Goal: Transaction & Acquisition: Obtain resource

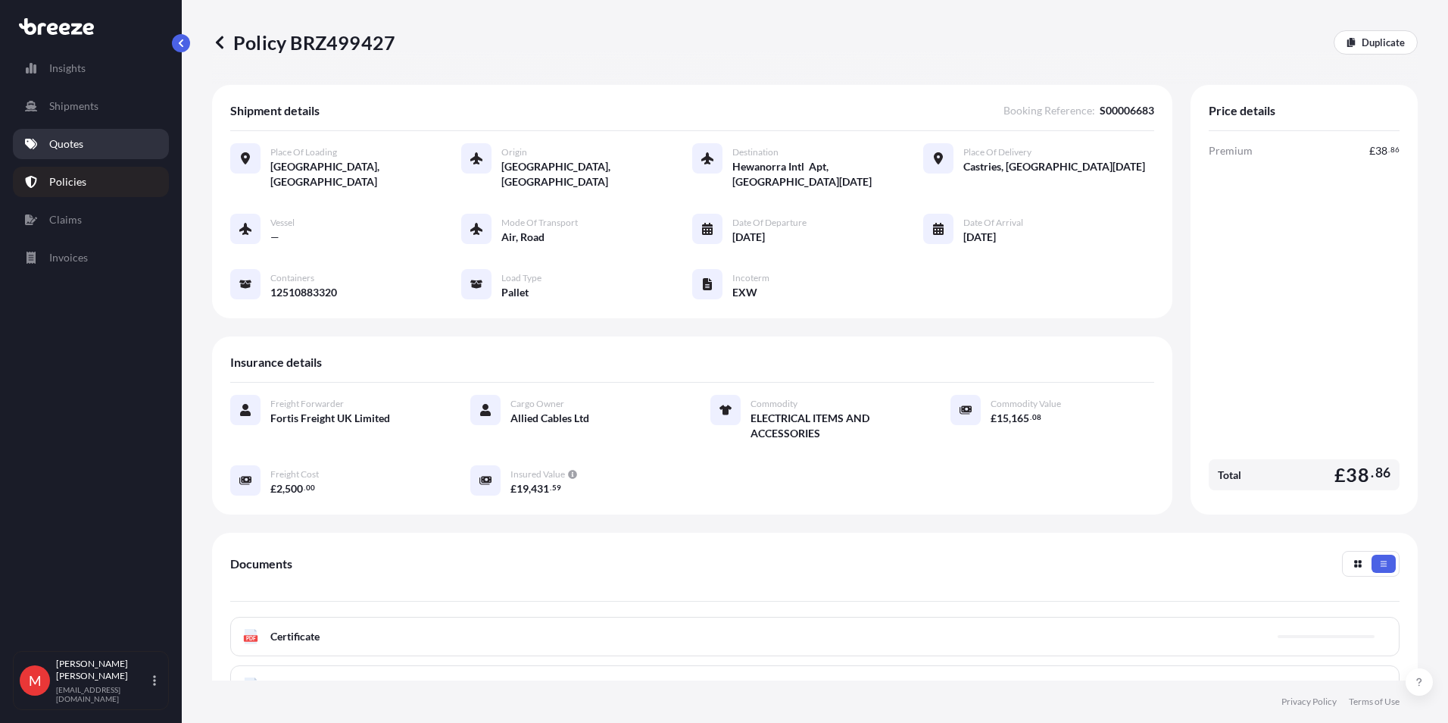
click at [70, 139] on p "Quotes" at bounding box center [66, 143] width 34 height 15
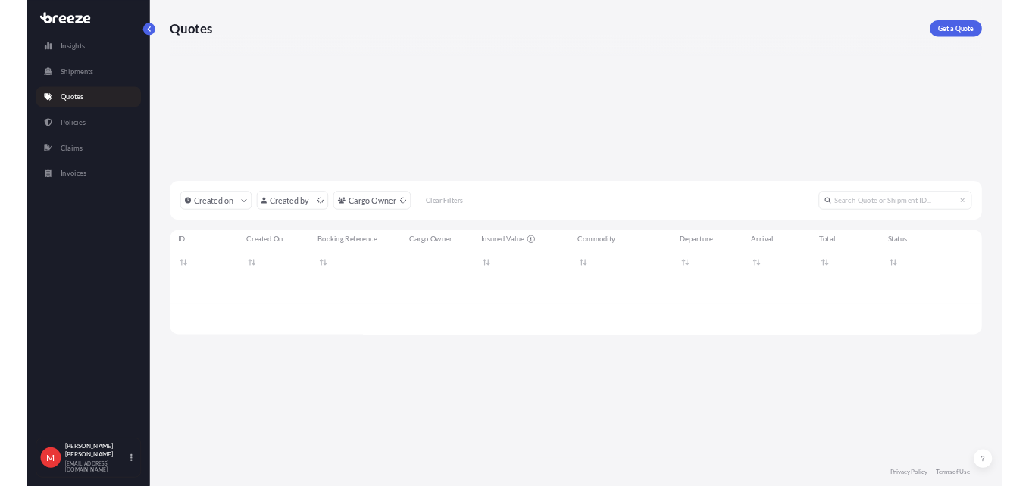
scroll to position [465, 1195]
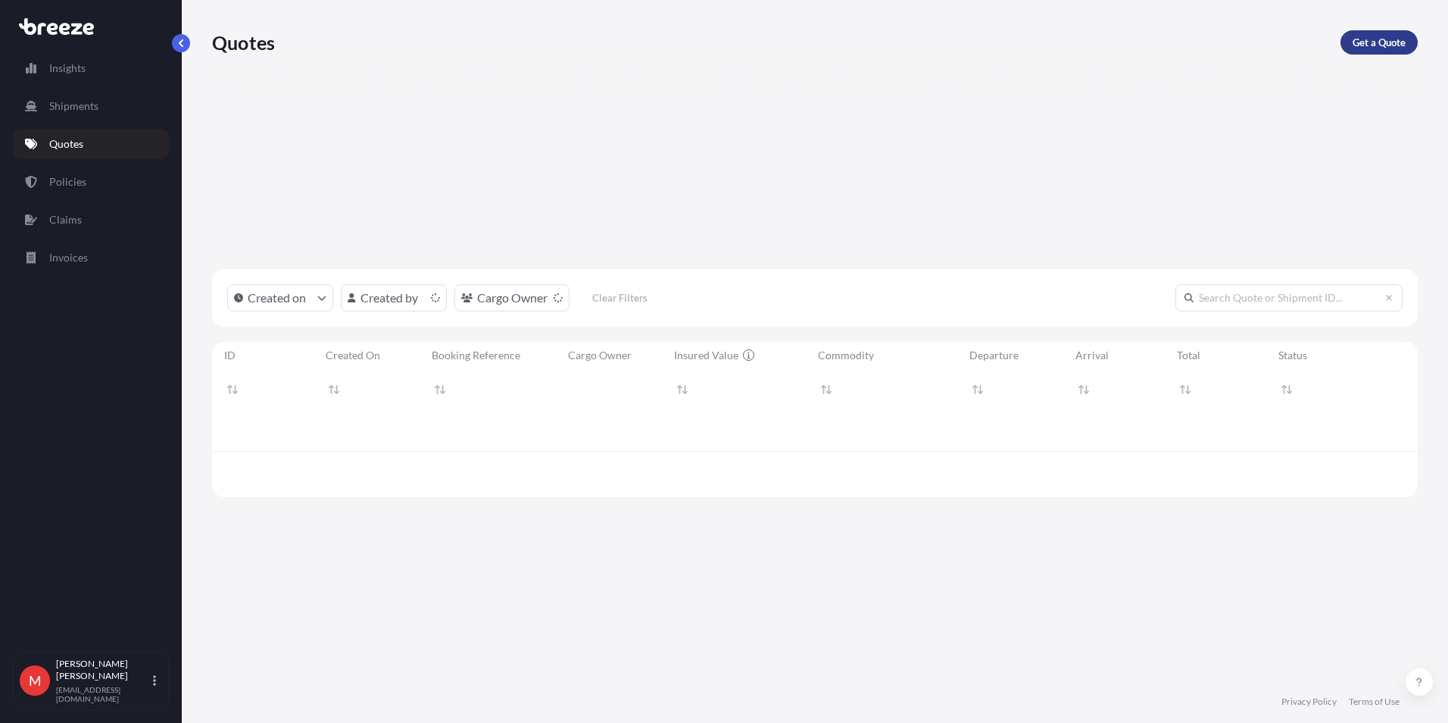
click at [1373, 39] on p "Get a Quote" at bounding box center [1379, 42] width 53 height 15
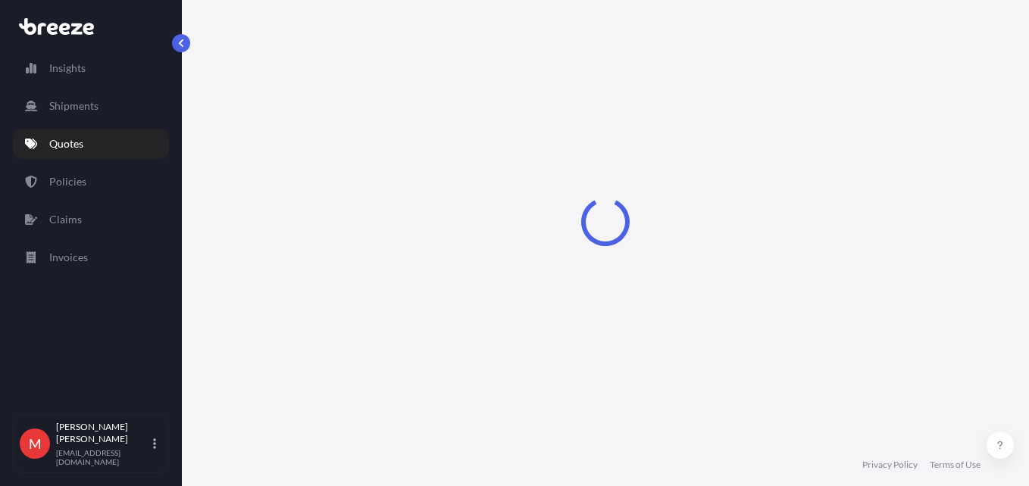
select select "Road"
select select "Sea"
select select "1"
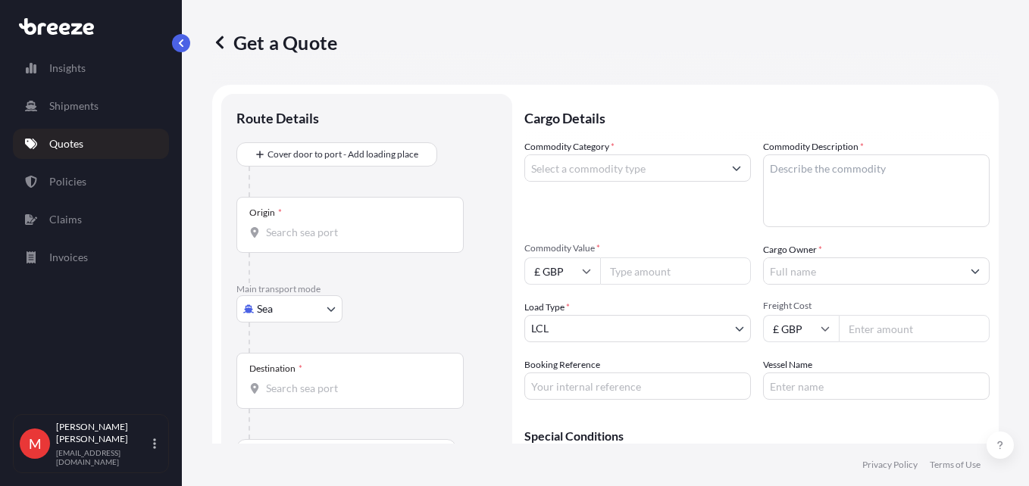
scroll to position [24, 0]
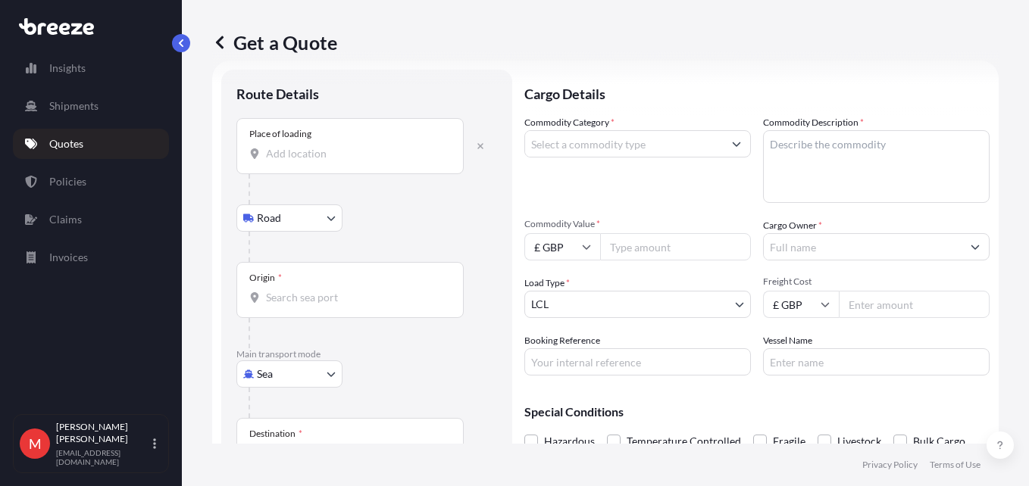
click at [322, 162] on div "Place of loading" at bounding box center [349, 146] width 227 height 56
click at [322, 161] on input "Place of loading" at bounding box center [355, 153] width 179 height 15
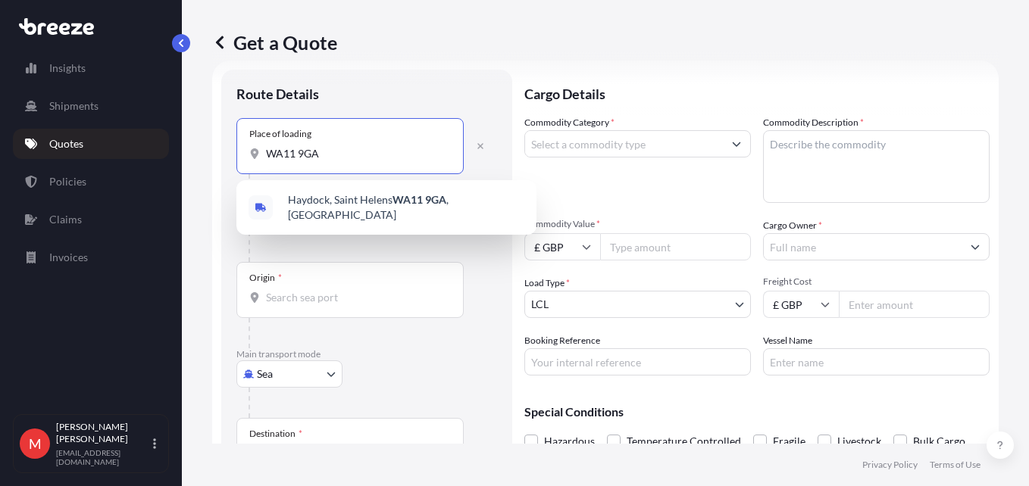
type input "WA11 9GA"
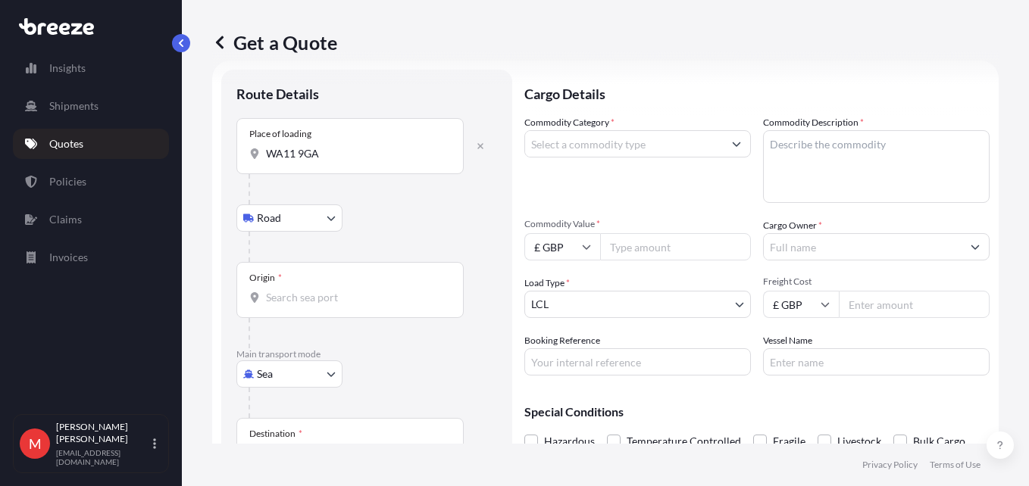
click at [357, 292] on input "Origin *" at bounding box center [355, 297] width 179 height 15
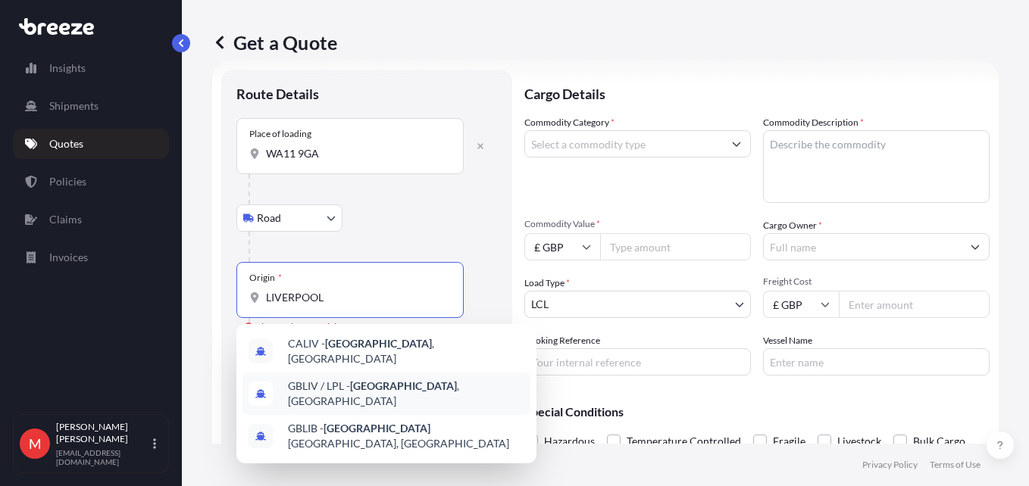
click at [351, 383] on span "GBLIV / LPL - Liverpool , United Kingdom" at bounding box center [406, 394] width 236 height 30
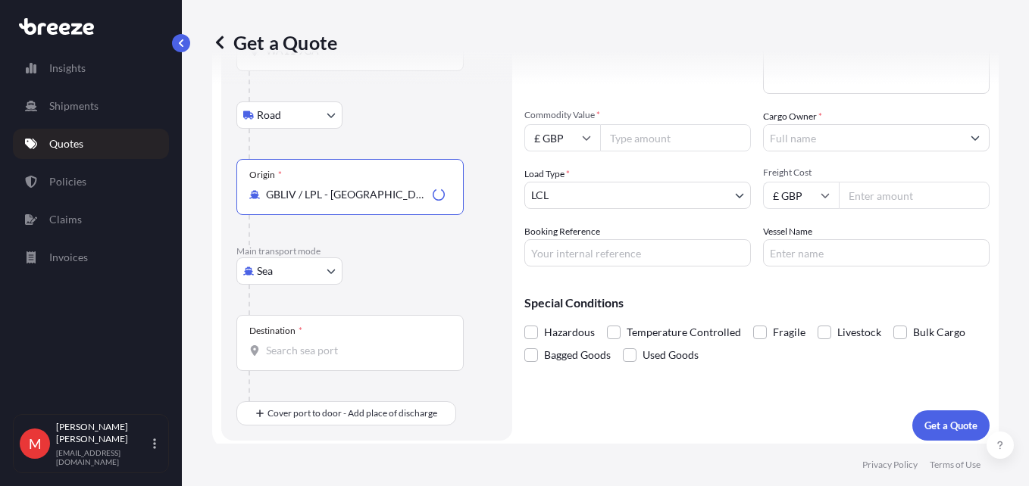
scroll to position [139, 0]
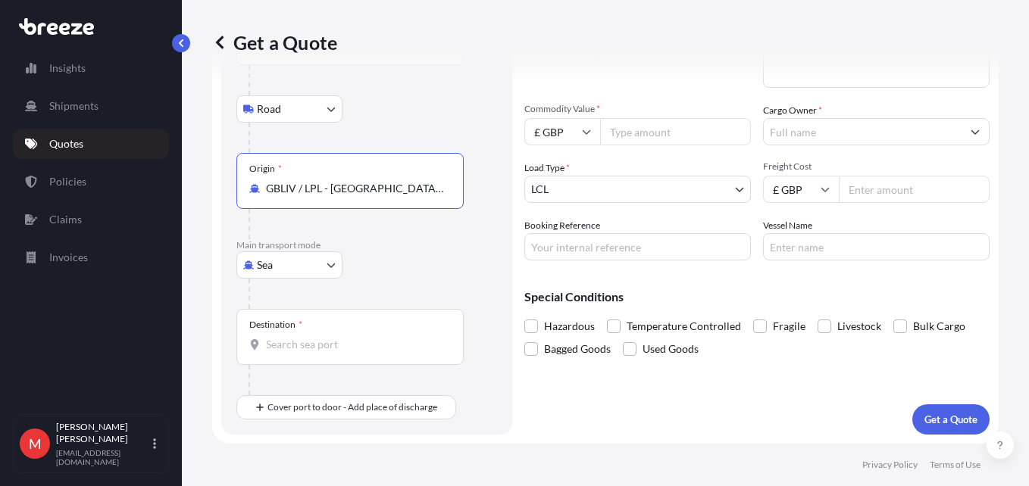
type input "GBLIV / LPL - [GEOGRAPHIC_DATA], [GEOGRAPHIC_DATA]"
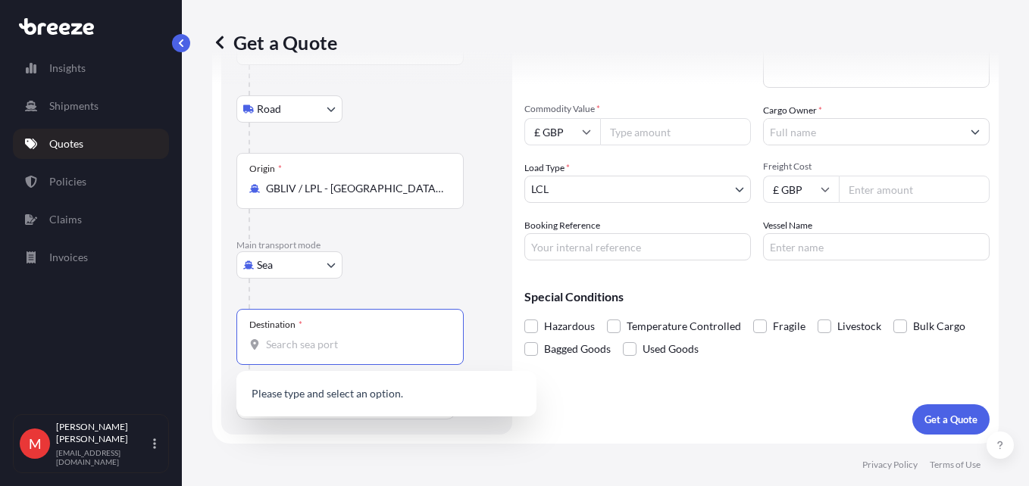
click at [308, 345] on input "Destination *" at bounding box center [355, 344] width 179 height 15
click at [336, 383] on div "CYLMS - Limass ol, Cyprus" at bounding box center [386, 395] width 288 height 36
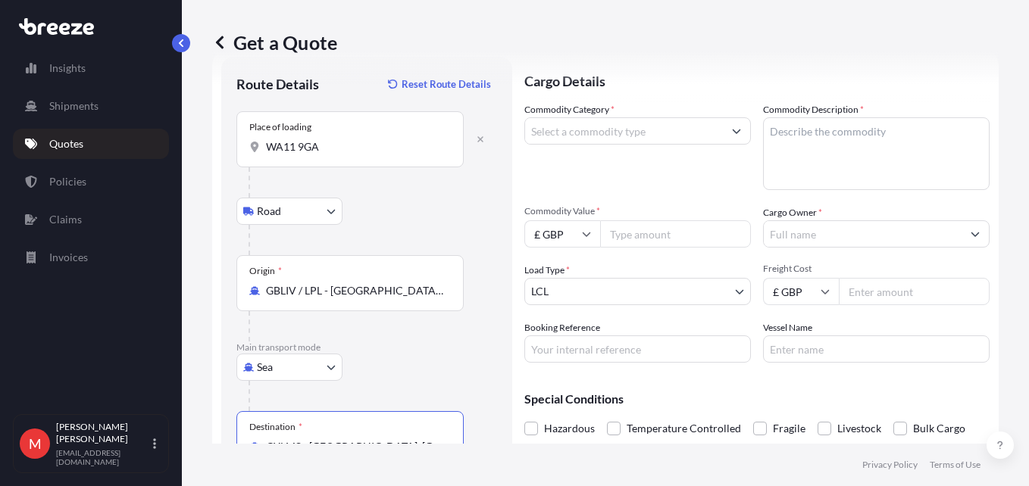
scroll to position [0, 0]
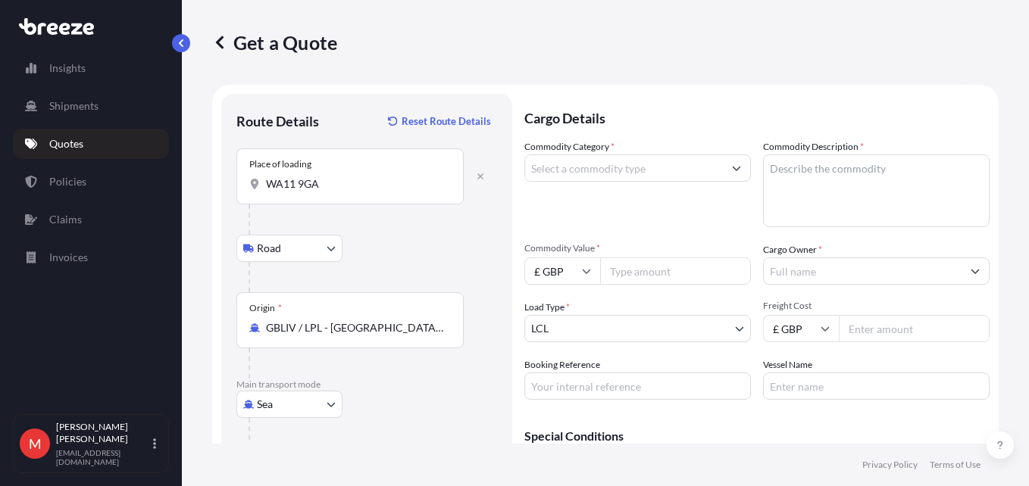
type input "CYLMS - [GEOGRAPHIC_DATA], [GEOGRAPHIC_DATA]"
click at [608, 167] on input "Commodity Category *" at bounding box center [624, 168] width 198 height 27
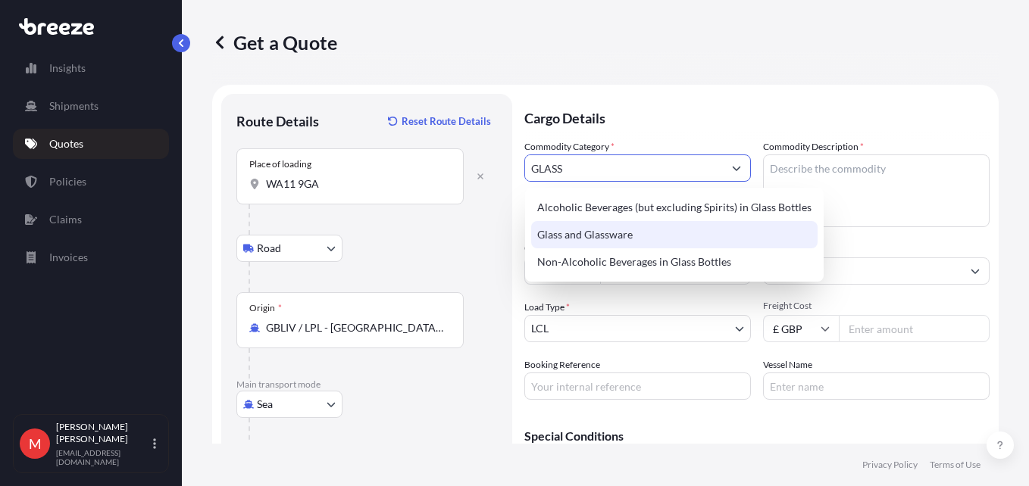
click at [622, 232] on div "Glass and Glassware" at bounding box center [674, 234] width 286 height 27
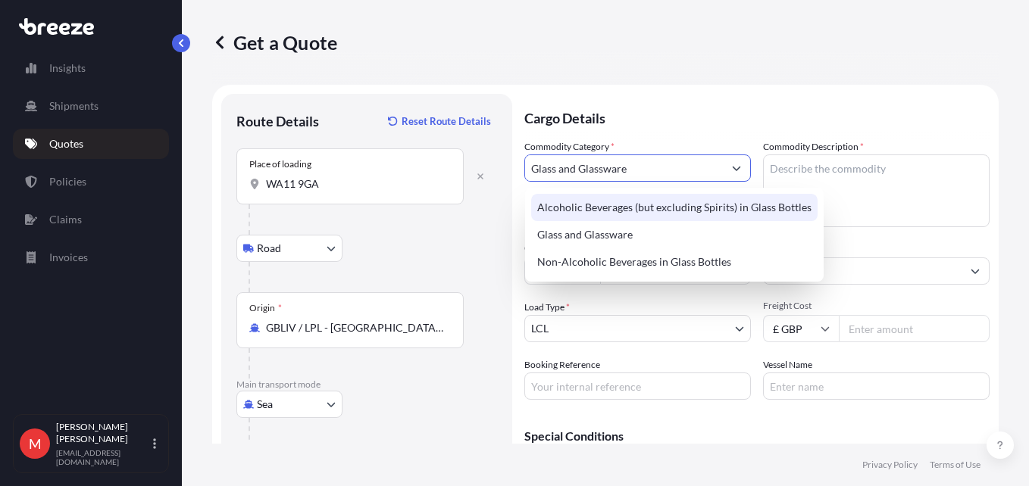
type input "Glass and Glassware"
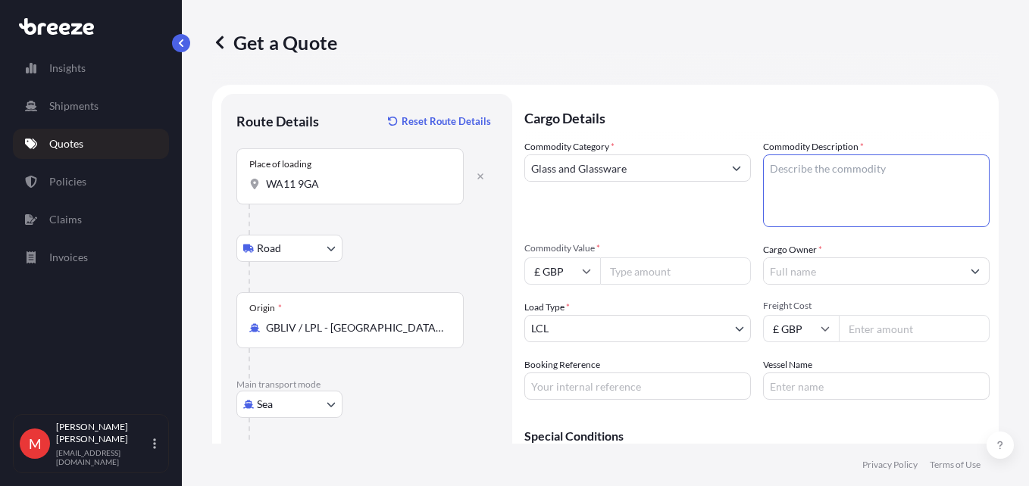
click at [801, 195] on textarea "Commodity Description *" at bounding box center [876, 191] width 227 height 73
type textarea "SAFTEY GLASS"
click at [543, 273] on input "£ GBP" at bounding box center [562, 271] width 76 height 27
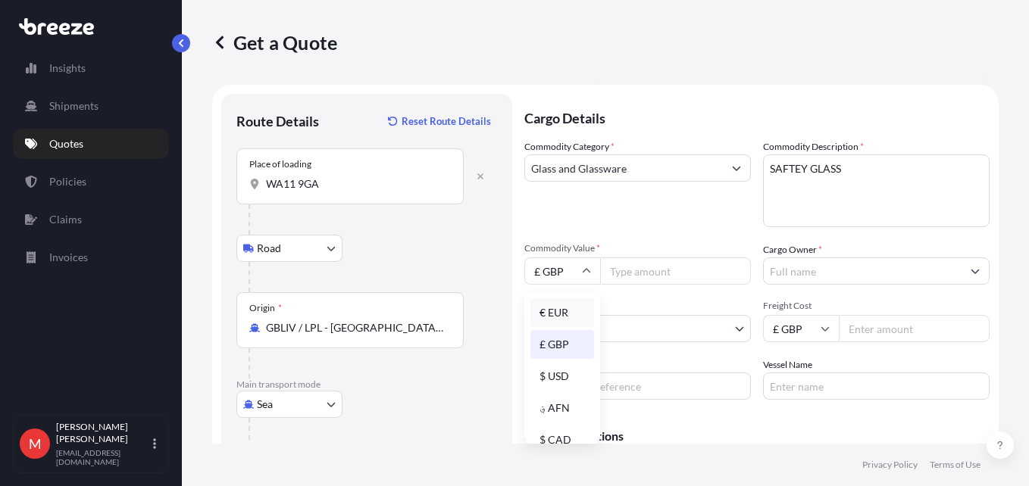
click at [553, 322] on div "€ EUR" at bounding box center [562, 312] width 64 height 29
type input "€ EUR"
click at [624, 271] on input "Commodity Value *" at bounding box center [675, 271] width 151 height 27
type input "72492.24"
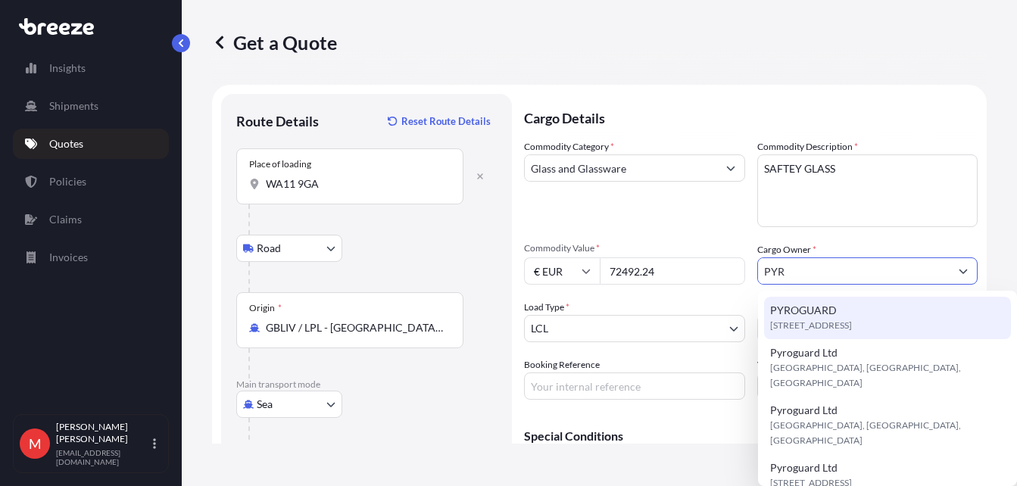
click at [829, 318] on span "WA11 9GA, WA11 9GA, Haydock, United Kingdom" at bounding box center [811, 325] width 82 height 15
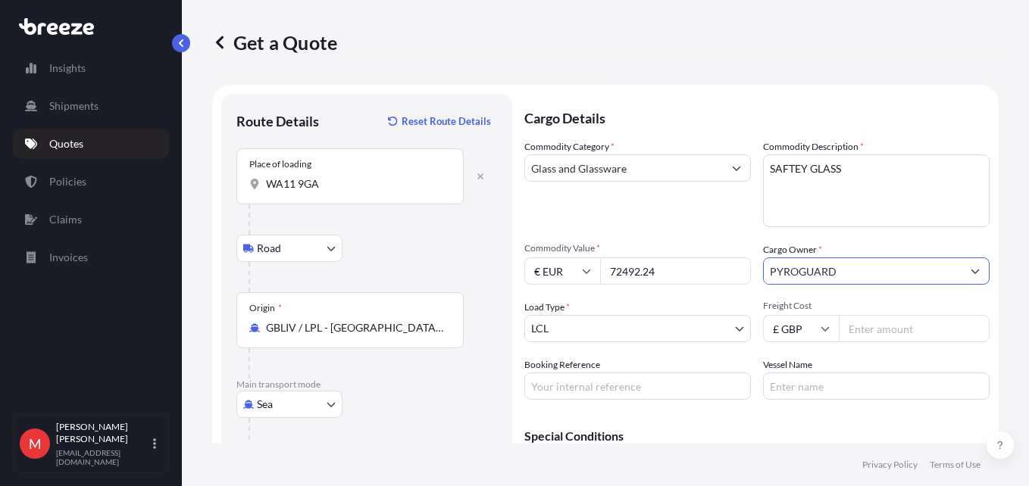
type input "PYROGUARD"
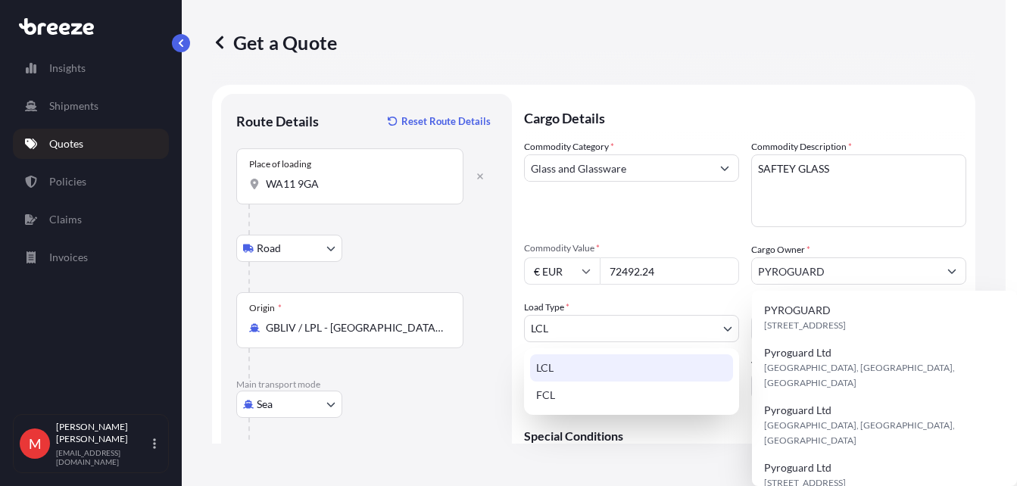
click at [605, 325] on body "8 options available. Insights Shipments Quotes Policies Claims Invoices M Megan…" at bounding box center [503, 243] width 1006 height 486
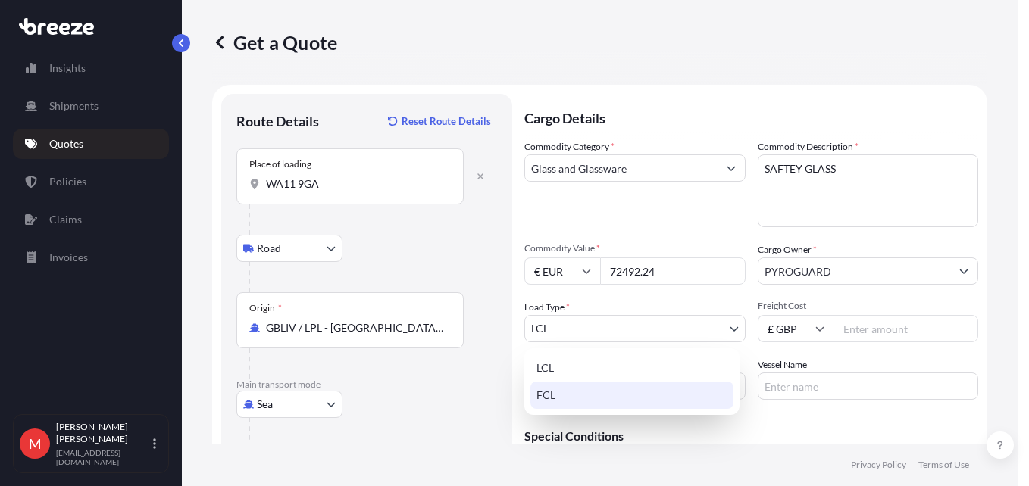
click at [569, 397] on div "FCL" at bounding box center [631, 395] width 203 height 27
select select "2"
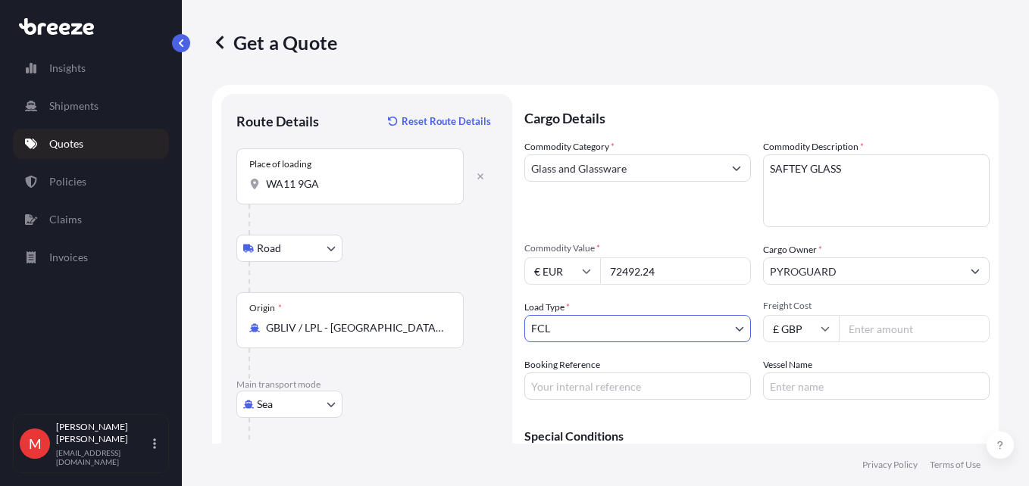
click at [884, 330] on input "Freight Cost" at bounding box center [914, 328] width 151 height 27
click at [884, 328] on input "Freight Cost" at bounding box center [914, 328] width 151 height 27
type input "2795"
type input "S00006650"
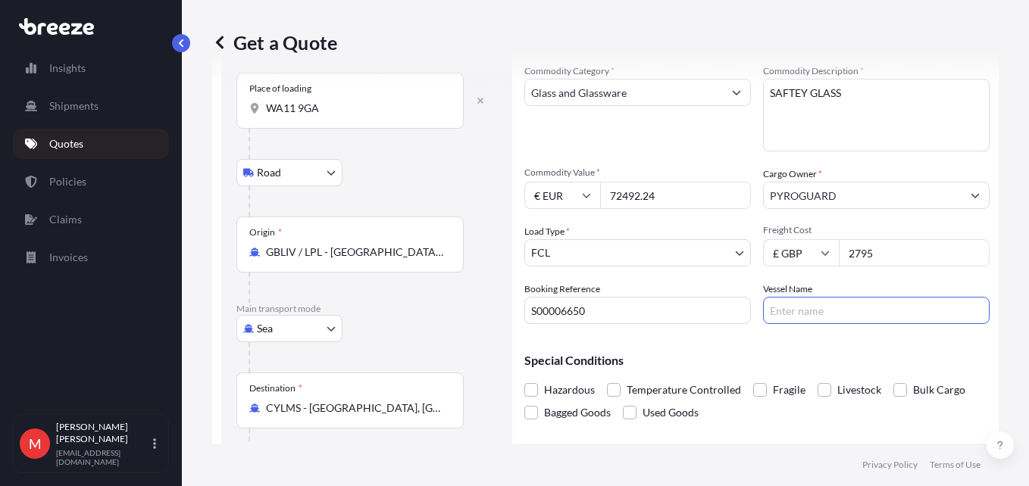
scroll to position [139, 0]
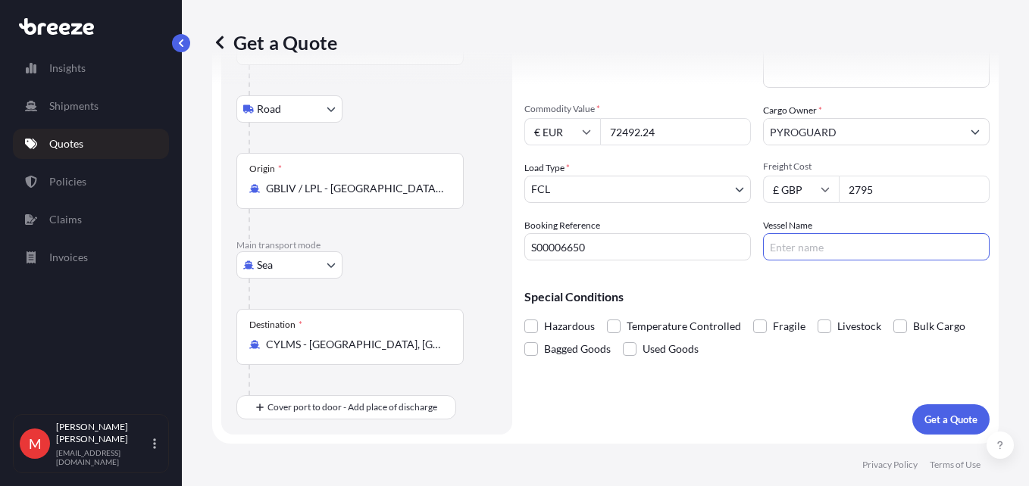
click at [779, 331] on span "Fragile" at bounding box center [789, 326] width 33 height 23
click at [753, 315] on input "Fragile" at bounding box center [753, 315] width 0 height 0
click at [912, 409] on button "Get a Quote" at bounding box center [950, 420] width 77 height 30
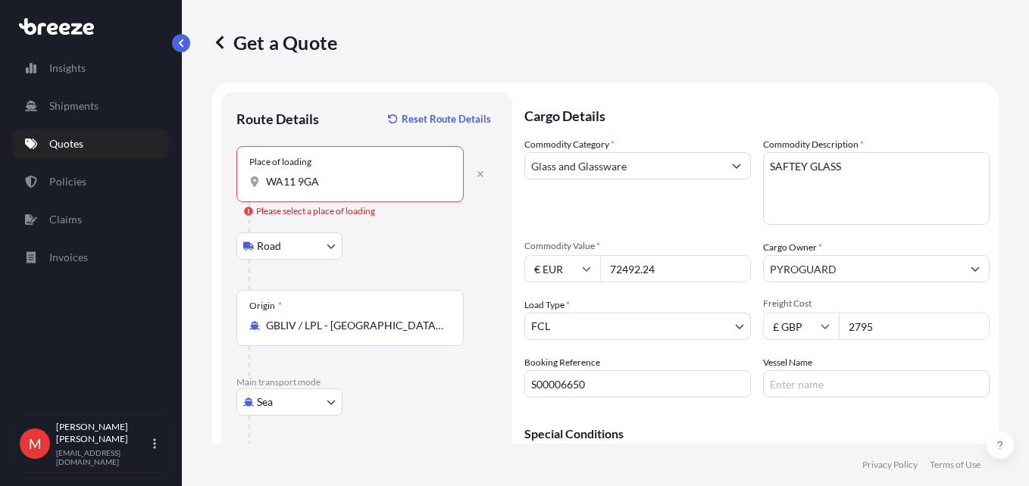
scroll to position [0, 0]
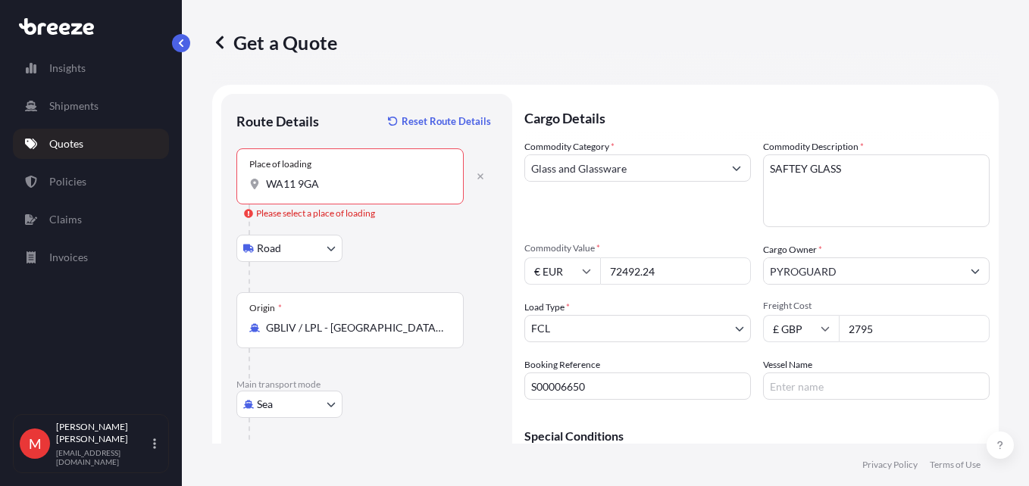
click at [346, 193] on div "Place of loading WA11 9GA" at bounding box center [349, 176] width 227 height 56
click at [346, 192] on input "WA11 9GA" at bounding box center [355, 184] width 179 height 15
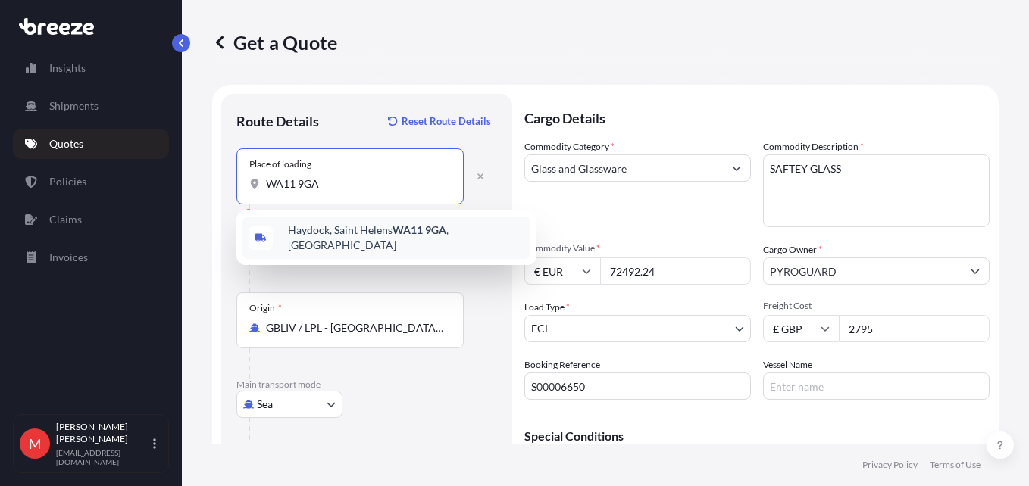
click at [361, 227] on div "Haydock, Saint Helens WA11 9GA , UK" at bounding box center [386, 238] width 288 height 42
type input "[PERSON_NAME][STREET_ADDRESS]"
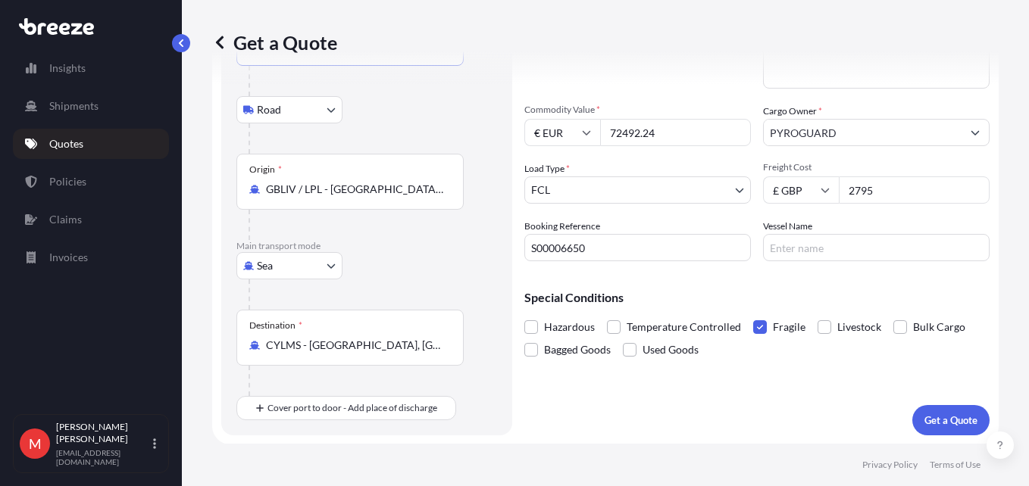
scroll to position [139, 0]
click at [933, 430] on button "Get a Quote" at bounding box center [950, 420] width 77 height 30
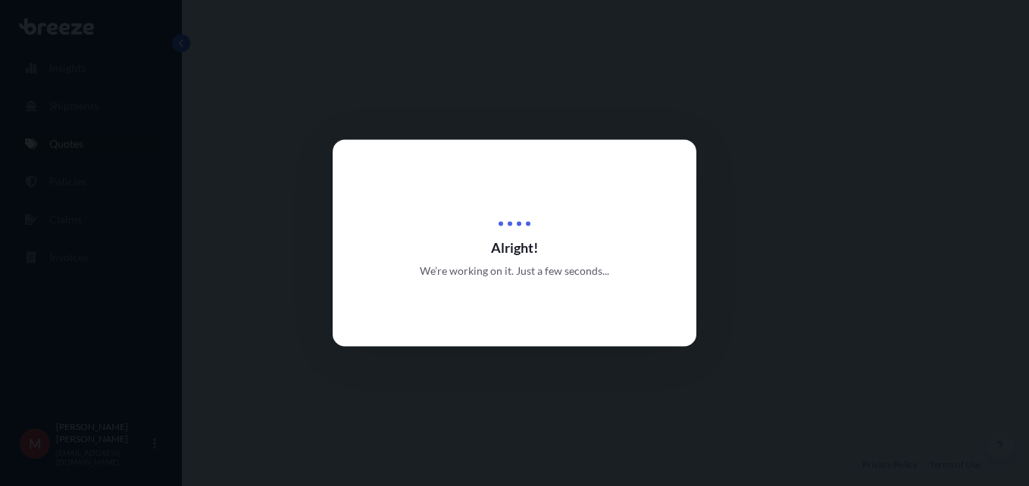
select select "Road"
select select "Sea"
select select "2"
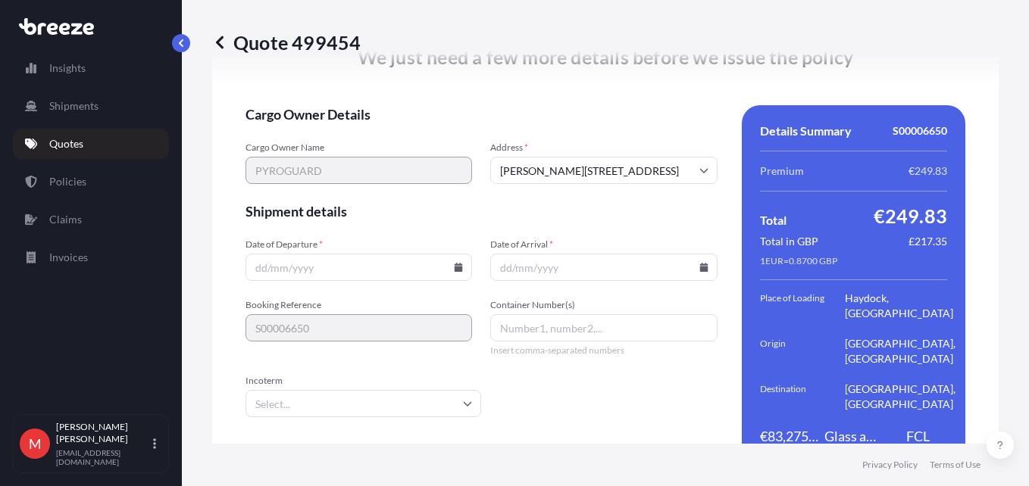
scroll to position [2041, 0]
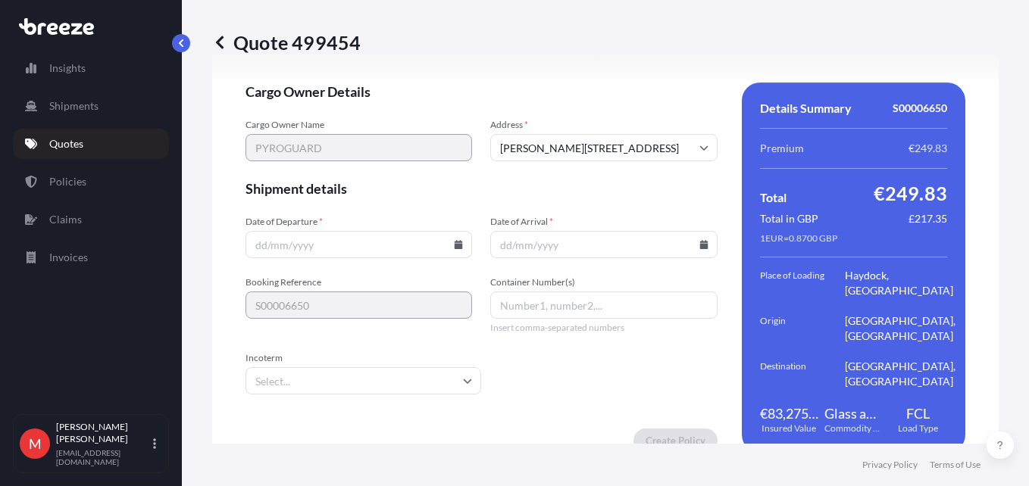
click at [548, 373] on form "Cargo Owner Details Cargo Owner Name PYROGUARD Address * Haydock, Saint Helens …" at bounding box center [481, 268] width 472 height 370
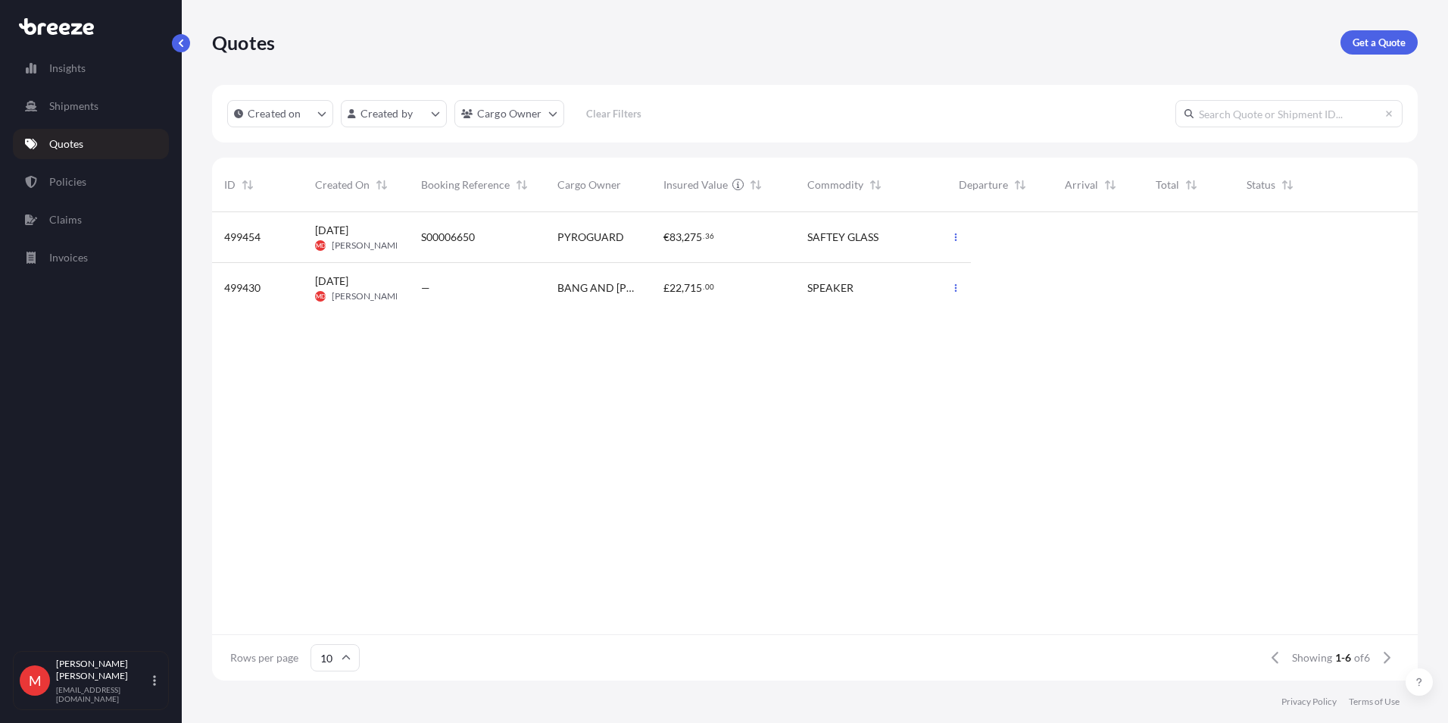
scroll to position [465, 1195]
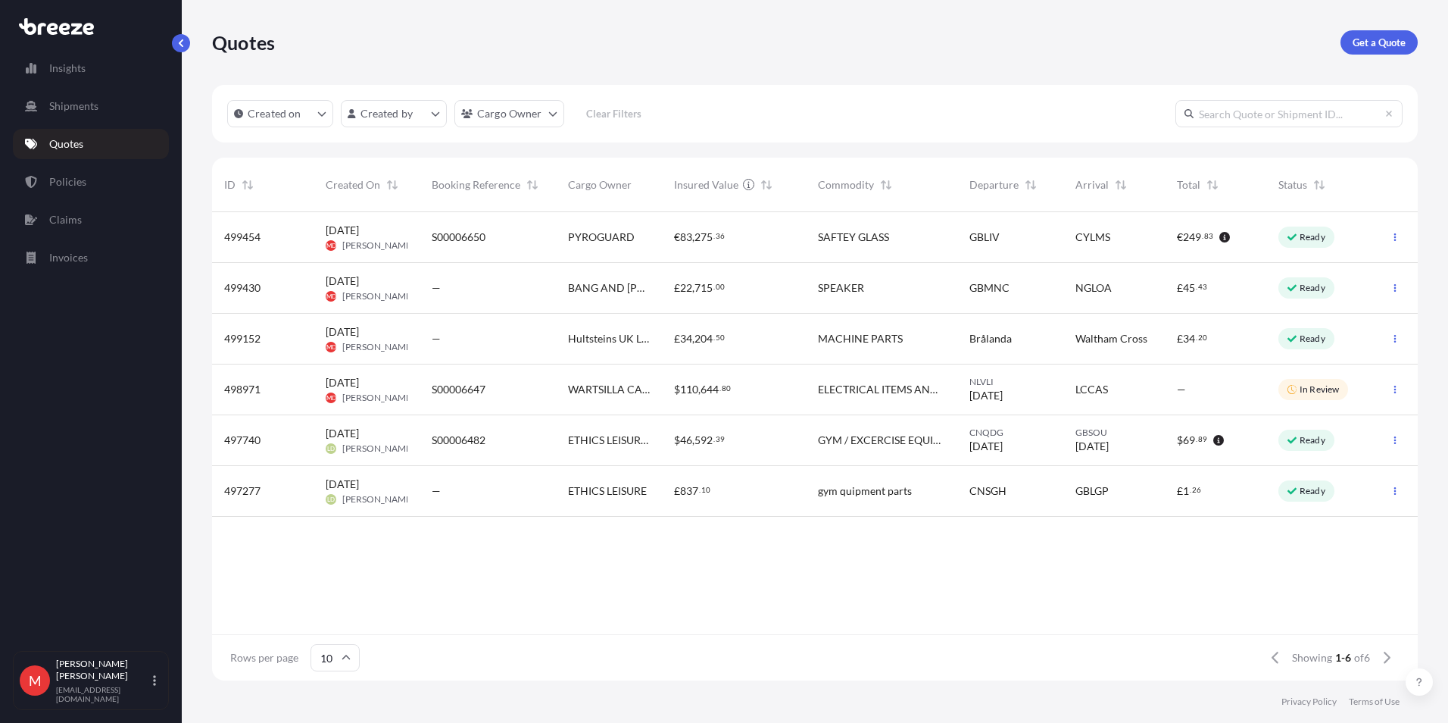
click at [815, 223] on div "SAFTEY GLASS" at bounding box center [882, 237] width 152 height 51
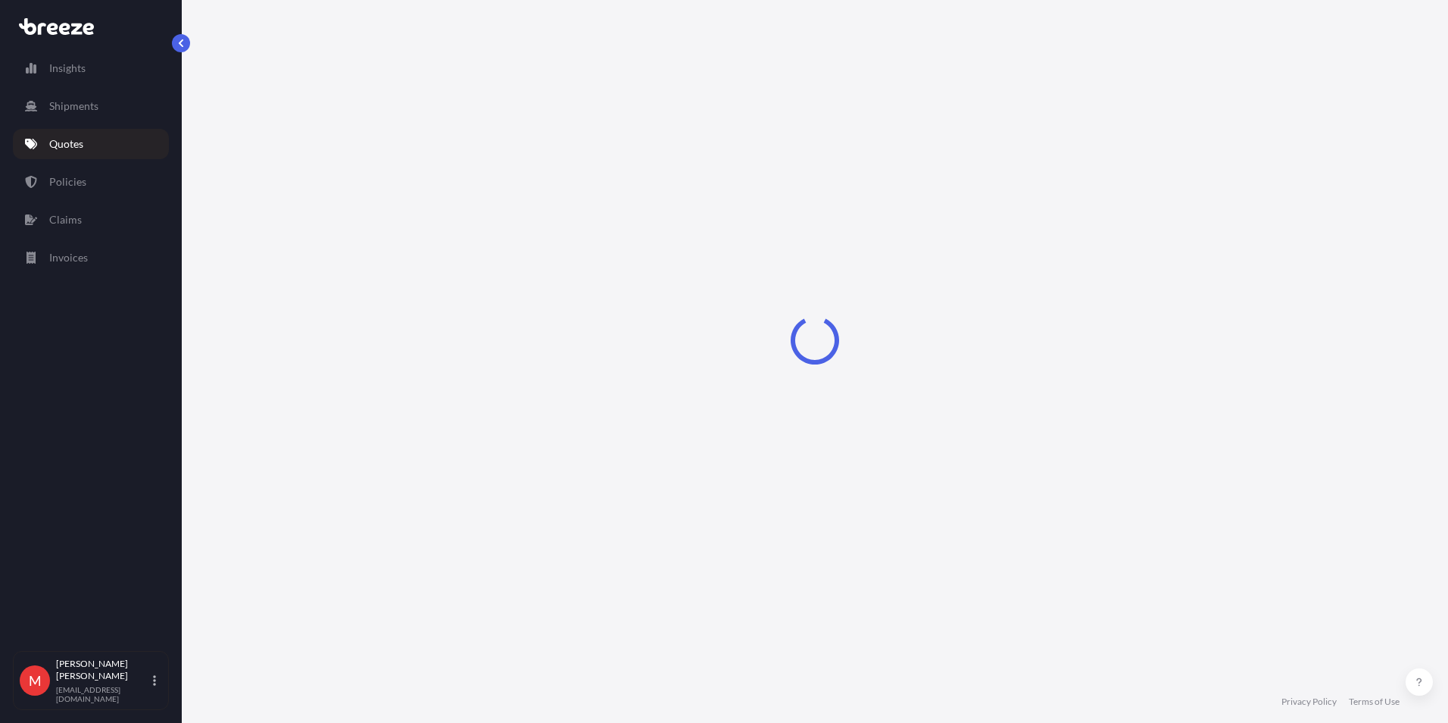
select select "Road"
select select "Sea"
select select "2"
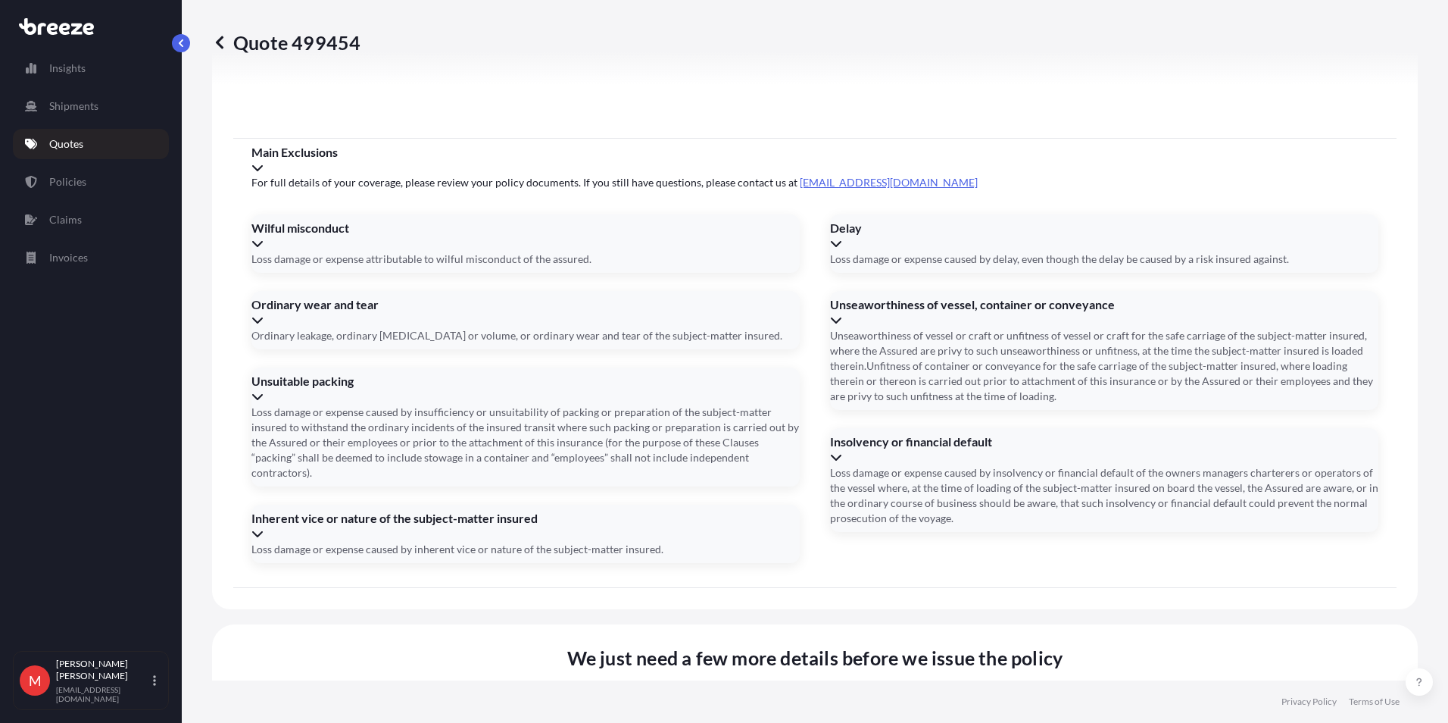
scroll to position [1803, 0]
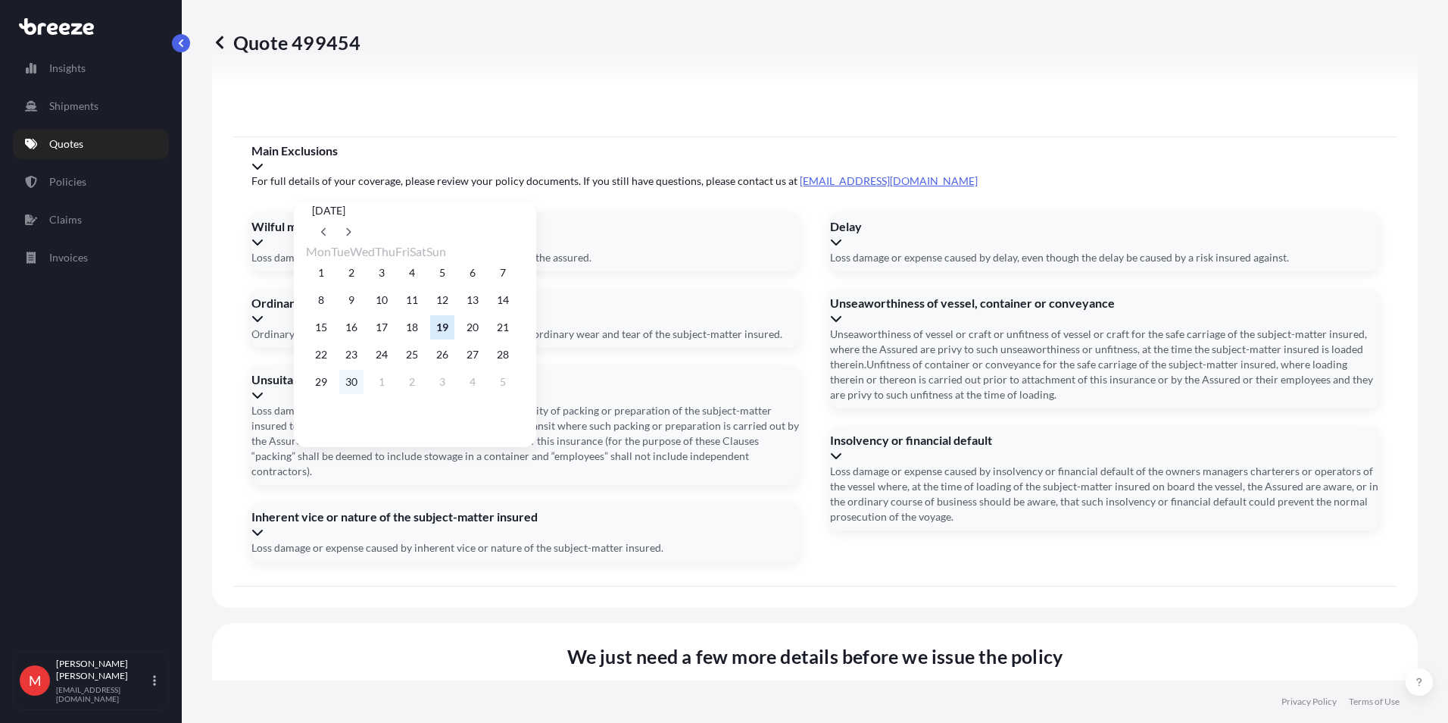
click at [355, 391] on button "30" at bounding box center [351, 382] width 24 height 24
type input "[DATE]"
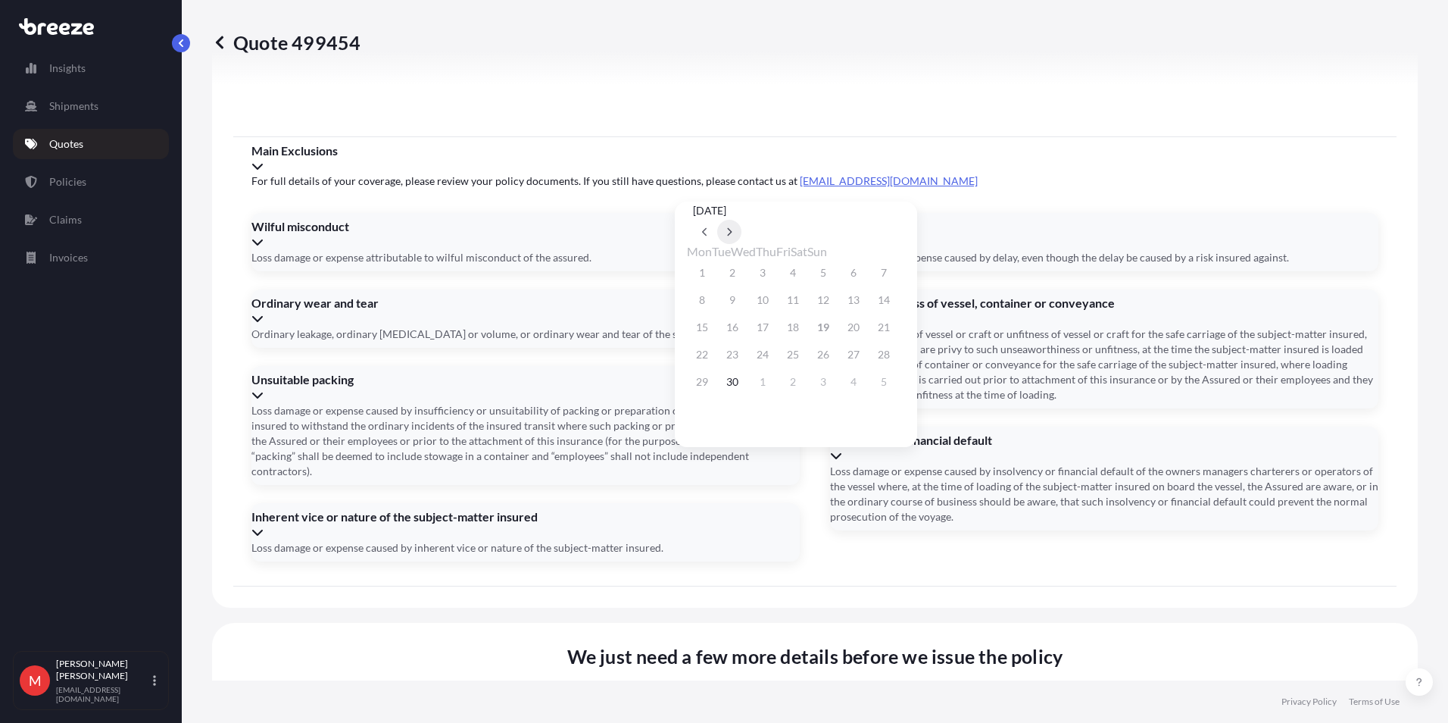
click at [733, 227] on icon at bounding box center [729, 231] width 6 height 9
click at [764, 363] on button "22" at bounding box center [763, 354] width 24 height 24
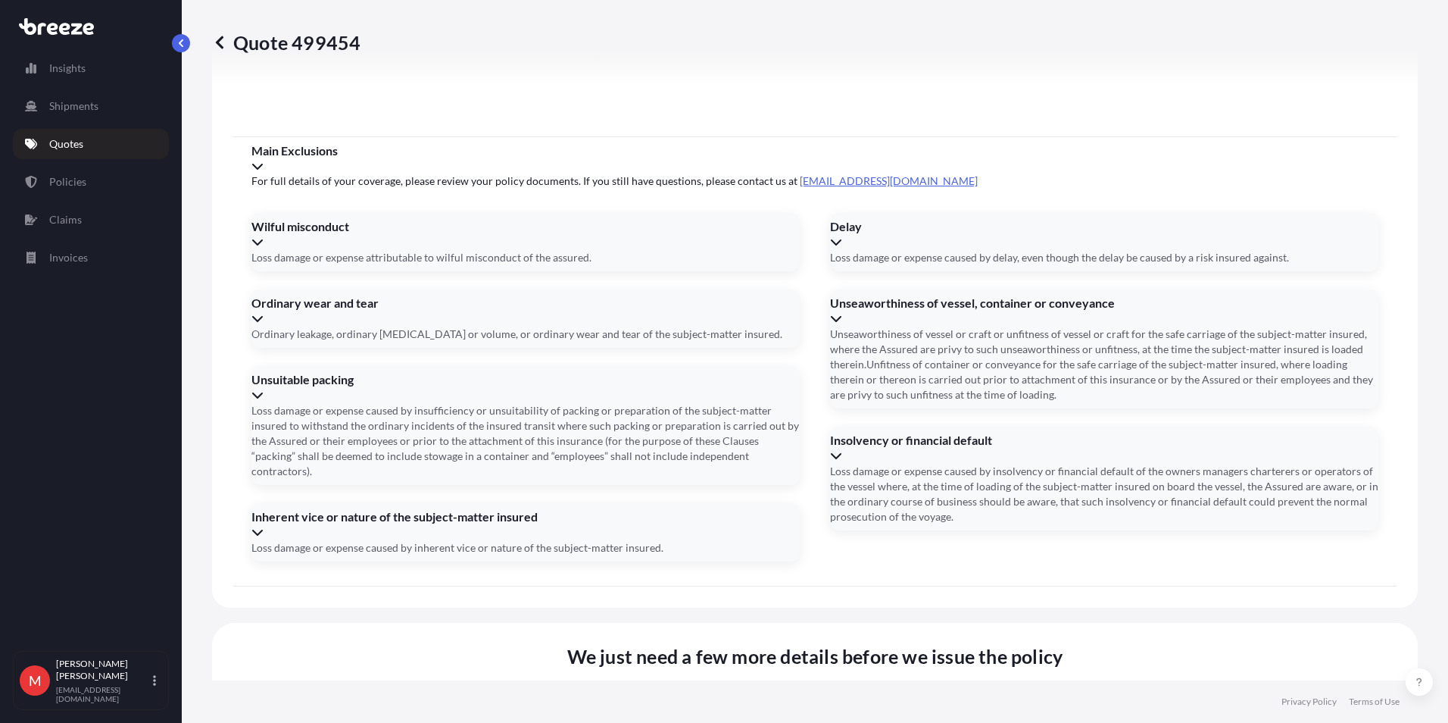
type input "[DATE]"
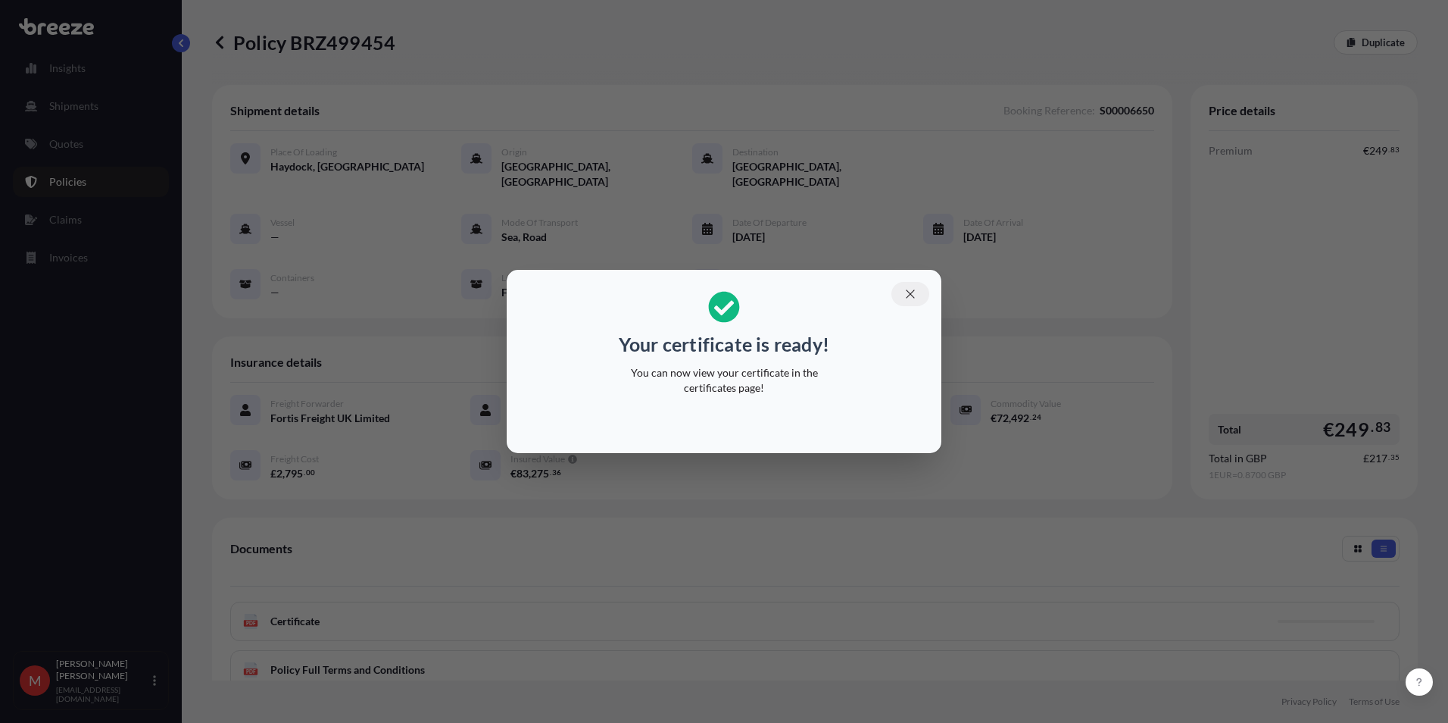
click at [917, 302] on button "button" at bounding box center [911, 294] width 38 height 24
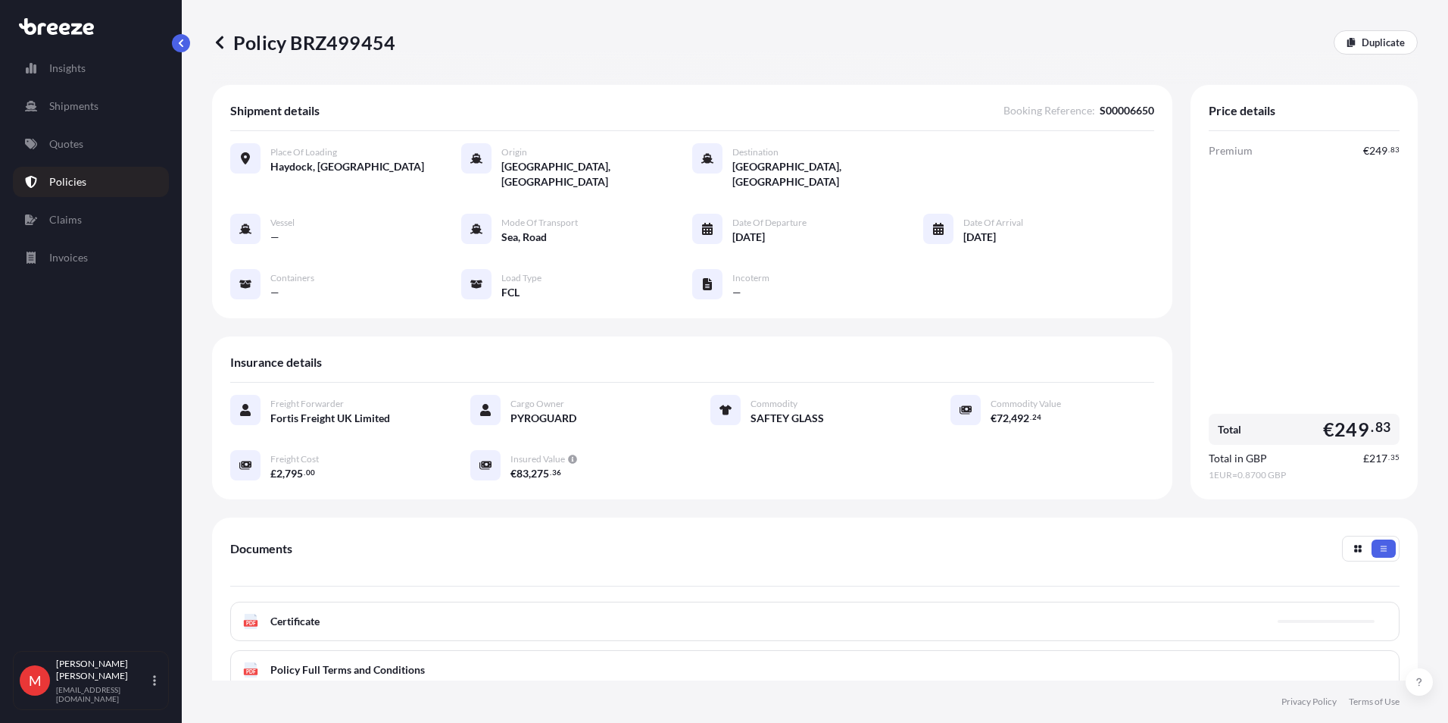
scroll to position [173, 0]
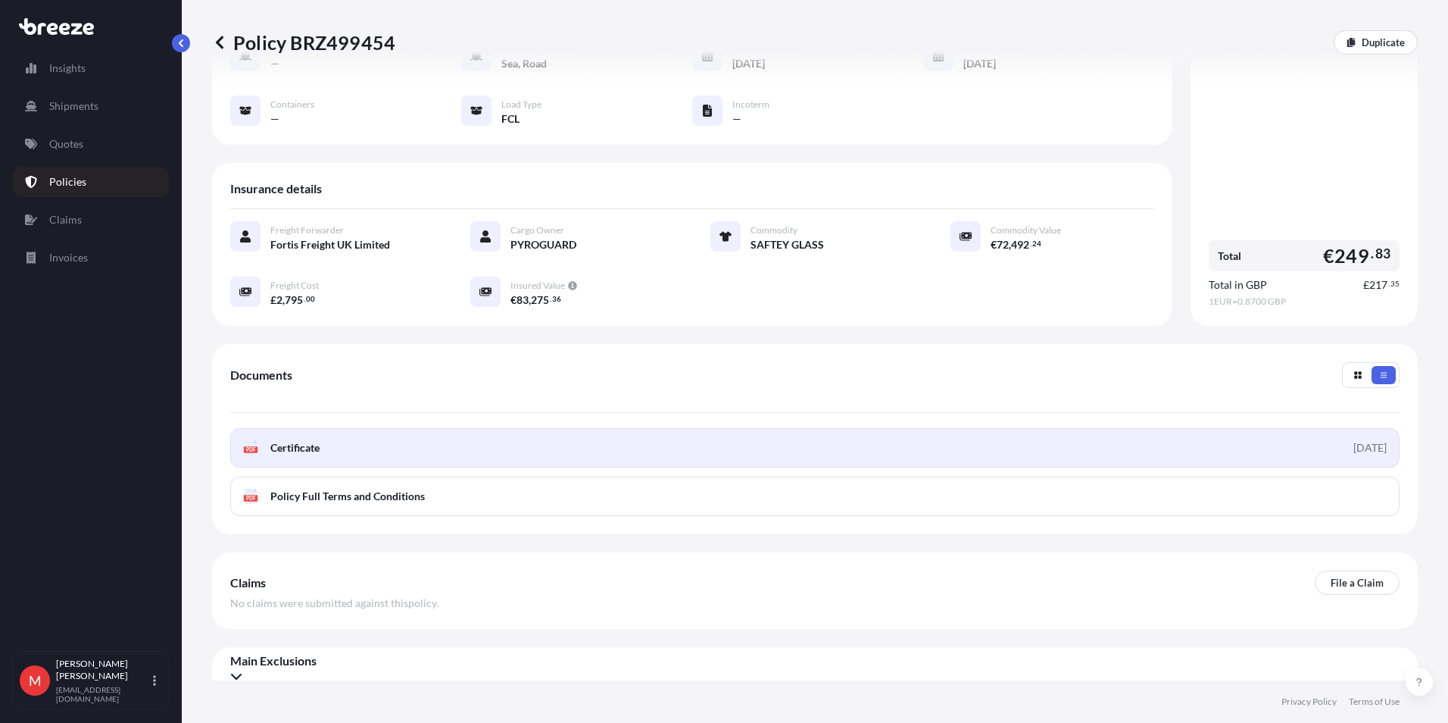
click at [292, 440] on span "Certificate" at bounding box center [294, 447] width 49 height 15
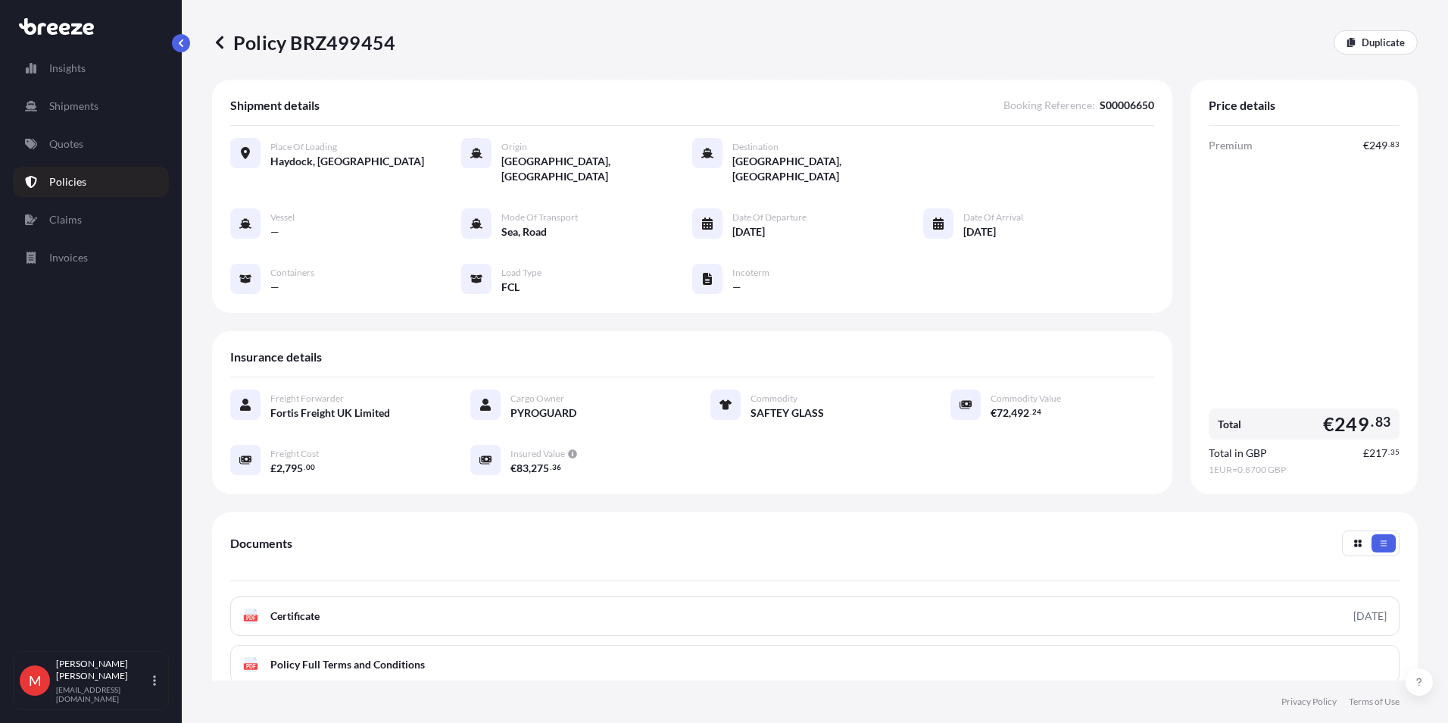
scroll to position [0, 0]
